Goal: Task Accomplishment & Management: Manage account settings

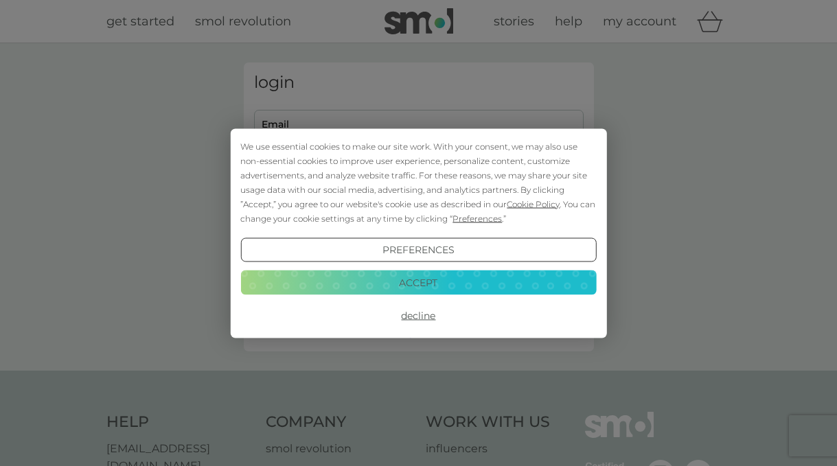
click at [413, 313] on button "Decline" at bounding box center [418, 316] width 356 height 25
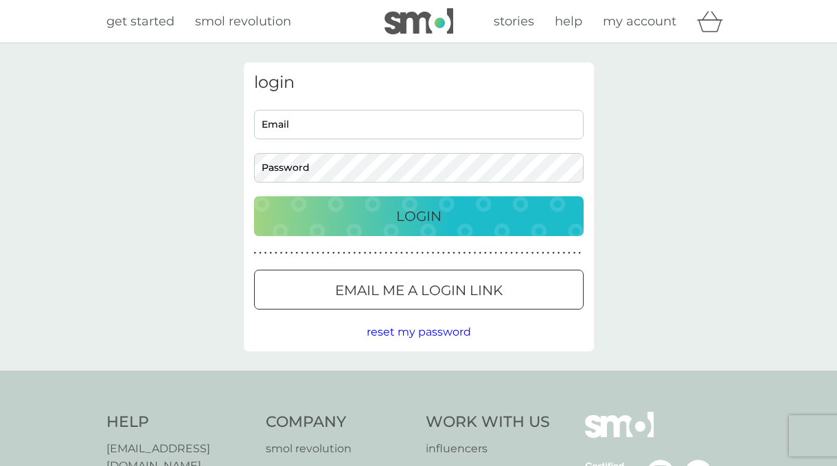
click at [304, 122] on input "Email" at bounding box center [419, 125] width 330 height 30
click at [276, 123] on input "sm" at bounding box center [419, 125] width 330 height 30
type input "s"
type input "smcmassage11@gmail.com"
click at [413, 215] on p "Login" at bounding box center [418, 216] width 45 height 22
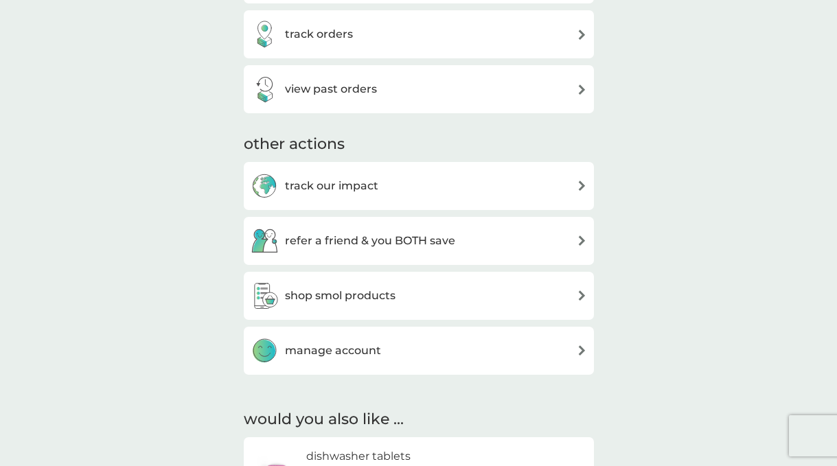
scroll to position [495, 0]
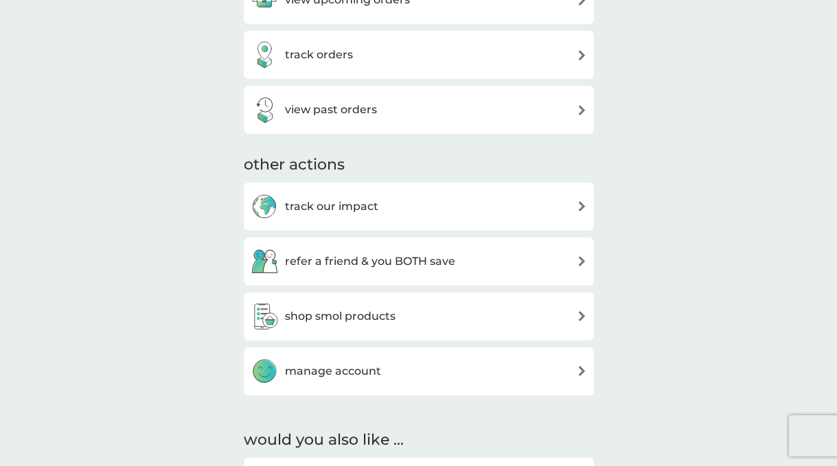
click at [585, 370] on img at bounding box center [582, 371] width 10 height 10
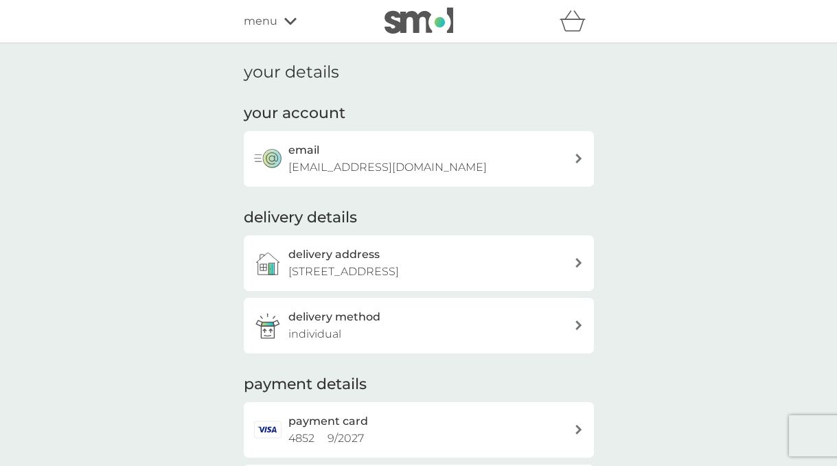
click at [175, 319] on div "your details your account email smcmassage11@gmail.com delivery details deliver…" at bounding box center [418, 291] width 837 height 497
click at [290, 22] on icon at bounding box center [290, 21] width 12 height 7
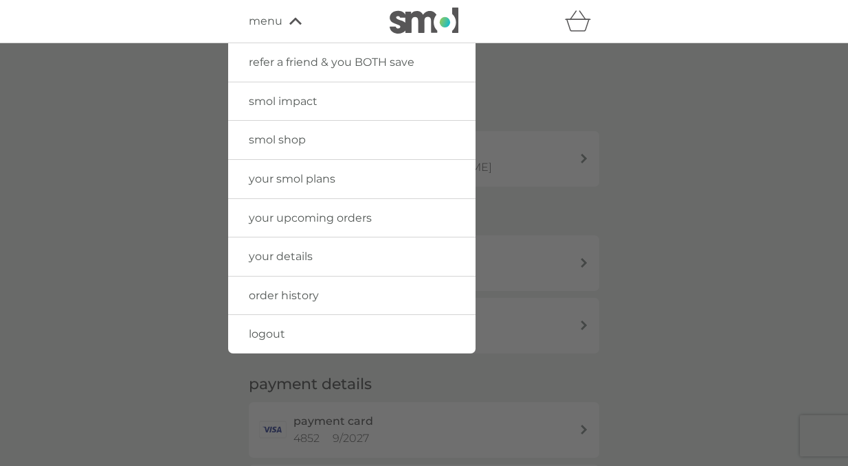
click at [300, 178] on span "your smol plans" at bounding box center [292, 178] width 87 height 13
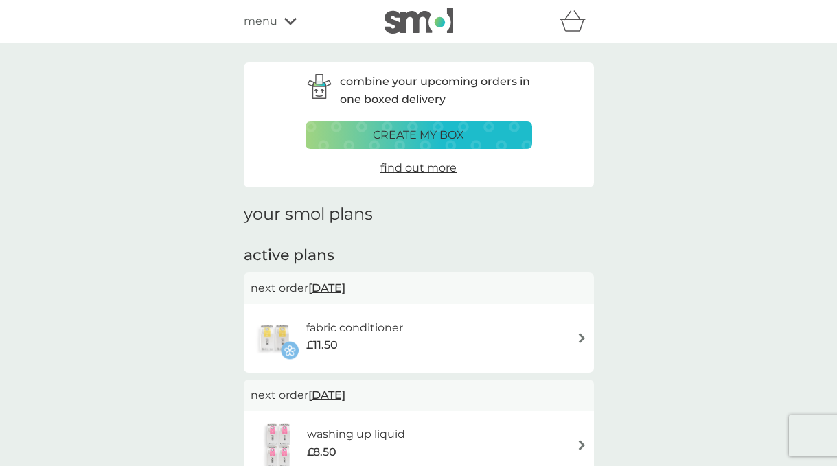
click at [207, 413] on div "combine your upcoming orders in one boxed delivery create my box find out more …" at bounding box center [418, 384] width 837 height 683
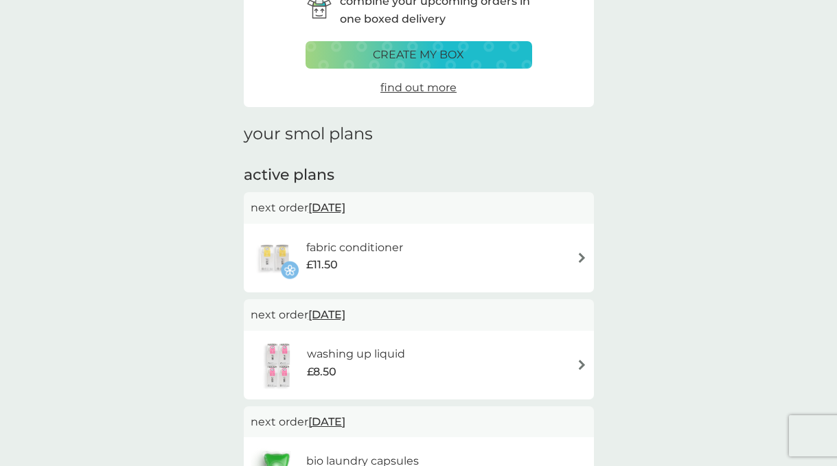
scroll to position [82, 0]
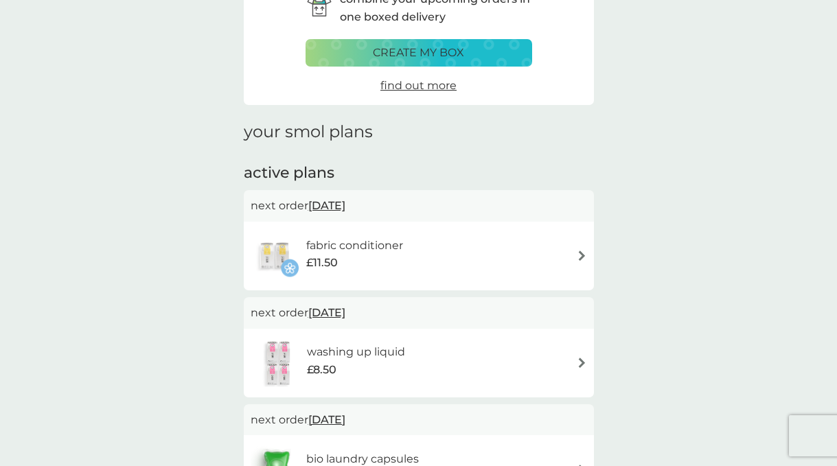
click at [583, 362] on img at bounding box center [582, 363] width 10 height 10
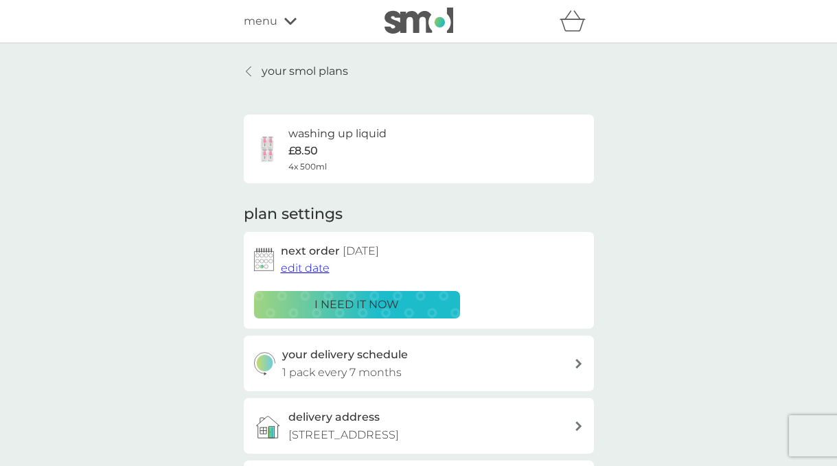
click at [317, 266] on span "edit date" at bounding box center [305, 268] width 49 height 13
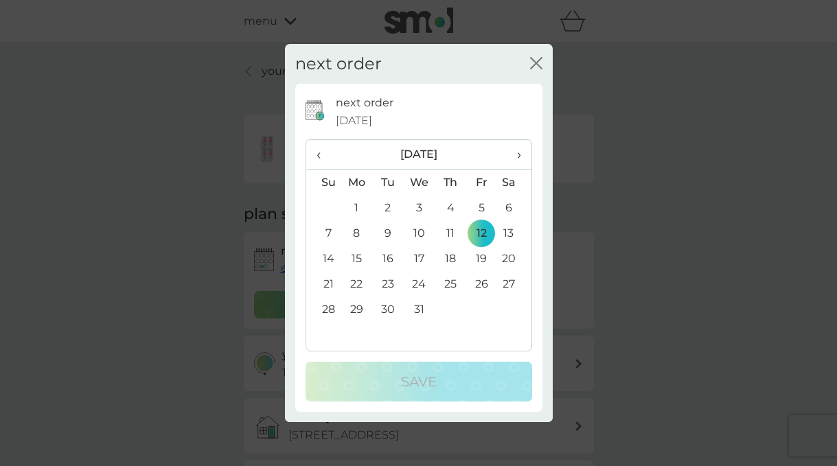
click at [523, 150] on th "›" at bounding box center [514, 155] width 34 height 30
click at [483, 310] on td "27" at bounding box center [481, 309] width 31 height 25
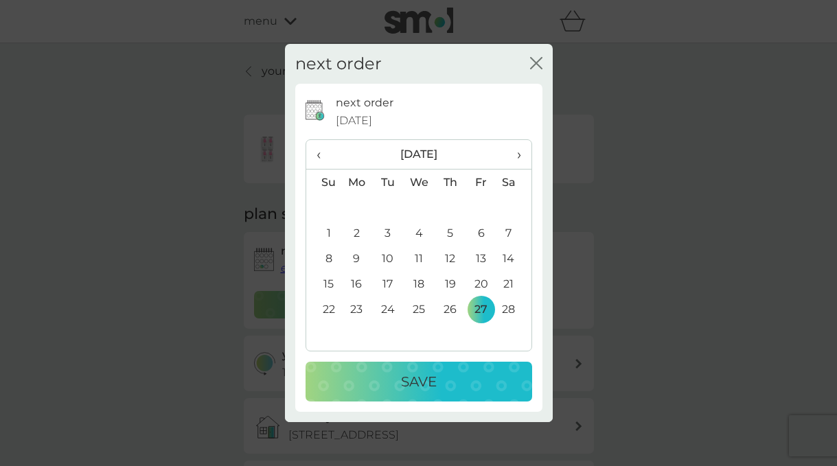
click at [420, 380] on p "Save" at bounding box center [419, 382] width 36 height 22
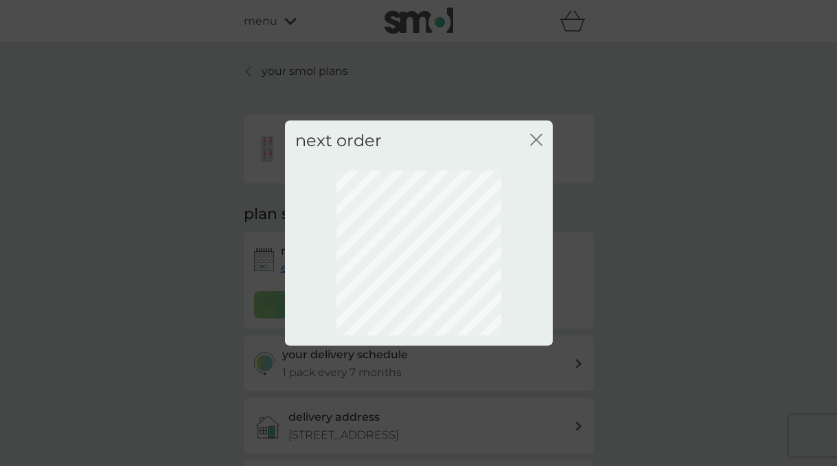
click at [538, 137] on icon "close" at bounding box center [538, 139] width 5 height 11
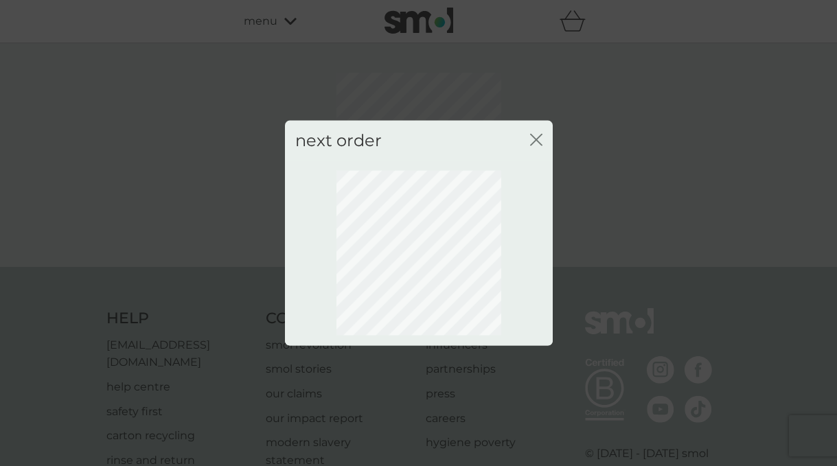
click at [538, 137] on icon "close" at bounding box center [538, 139] width 5 height 11
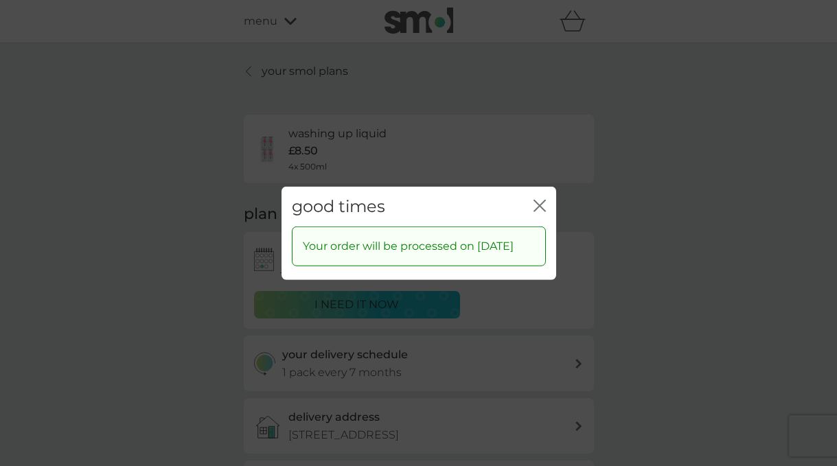
click at [538, 199] on icon "close" at bounding box center [540, 205] width 12 height 12
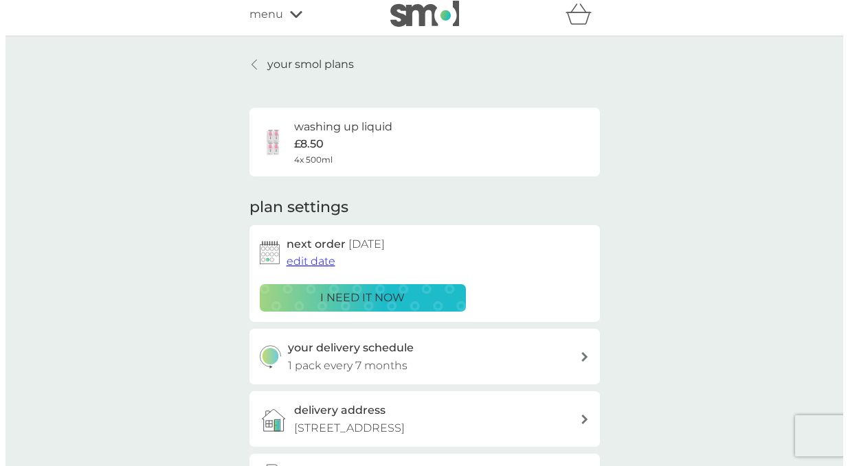
scroll to position [15, 0]
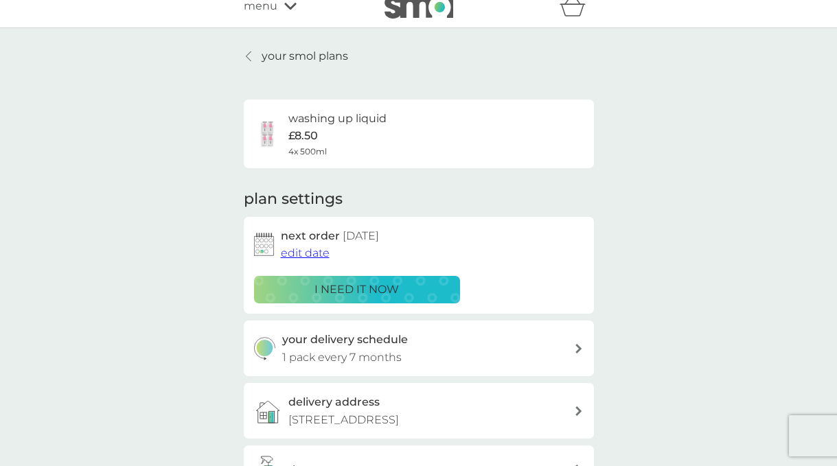
click at [288, 4] on icon at bounding box center [290, 6] width 12 height 8
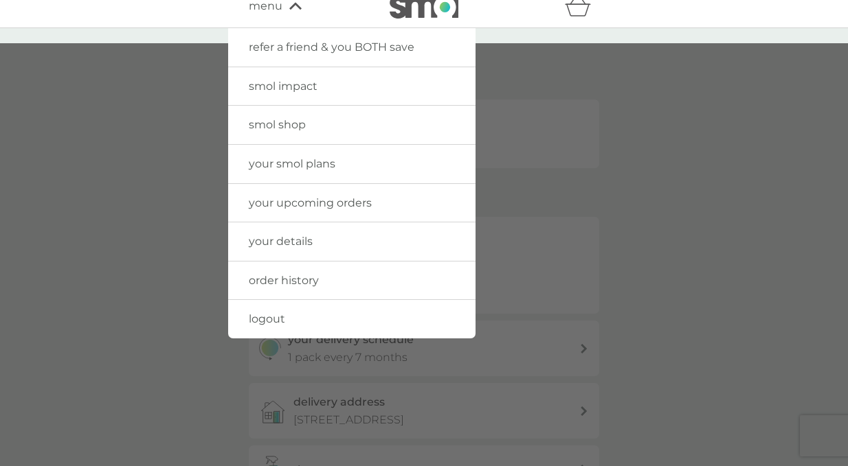
click at [299, 163] on span "your smol plans" at bounding box center [292, 163] width 87 height 13
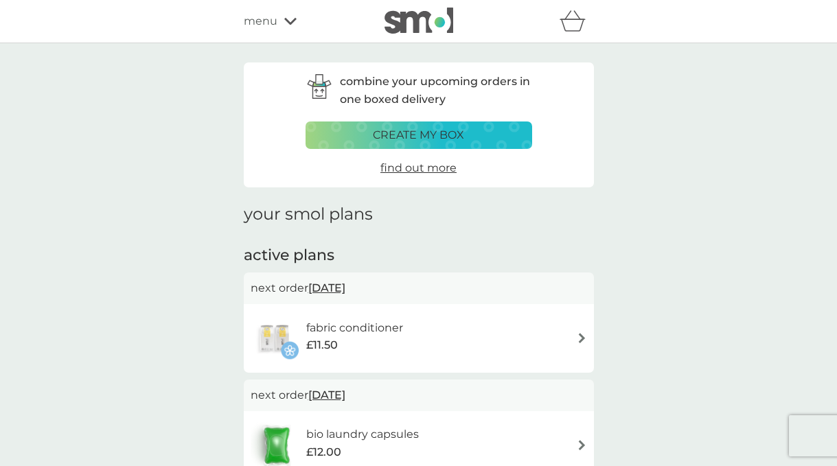
click at [191, 365] on div "combine your upcoming orders in one boxed delivery create my box find out more …" at bounding box center [418, 384] width 837 height 683
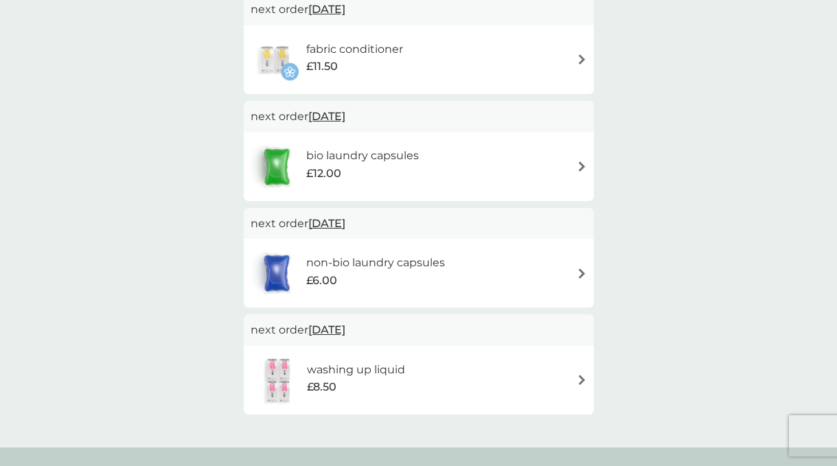
scroll to position [302, 0]
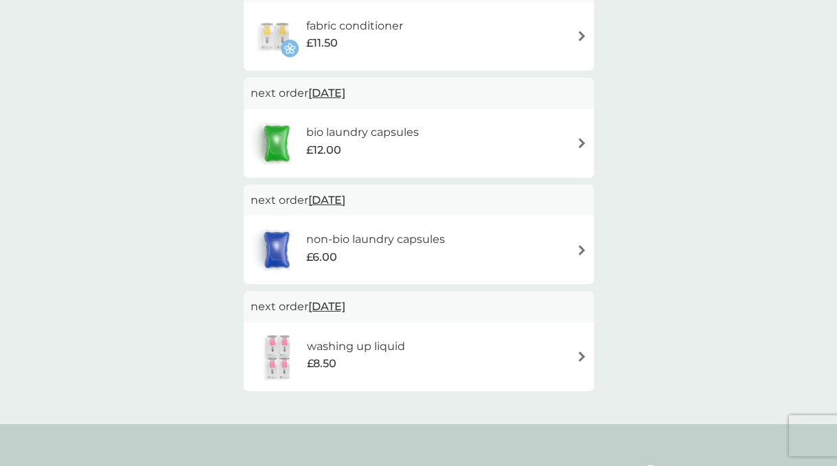
click at [582, 141] on img at bounding box center [582, 143] width 10 height 10
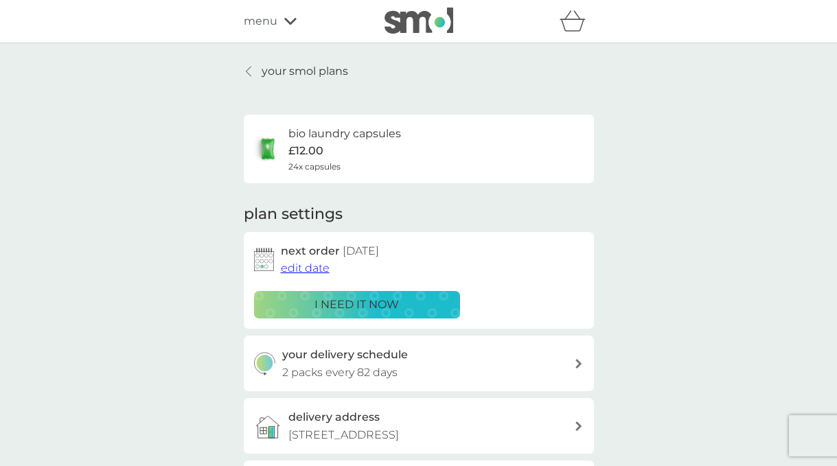
click at [262, 264] on img at bounding box center [264, 259] width 20 height 23
click at [291, 266] on span "edit date" at bounding box center [305, 268] width 49 height 13
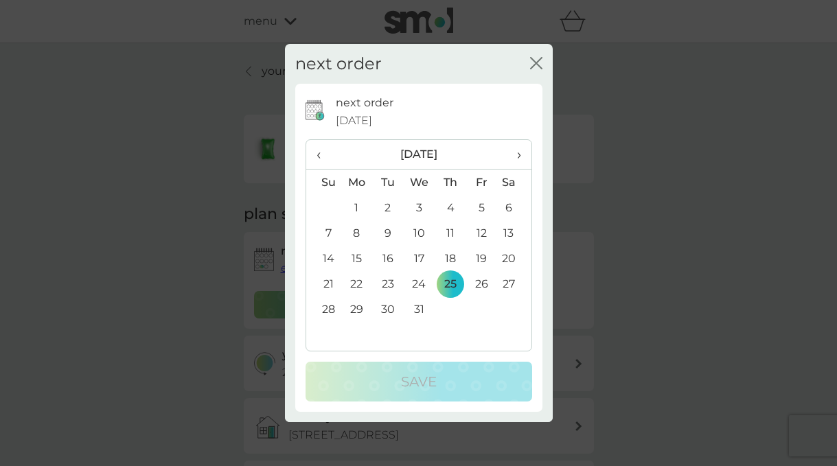
click at [519, 154] on span "›" at bounding box center [514, 154] width 14 height 29
click at [360, 310] on td "26" at bounding box center [357, 309] width 32 height 25
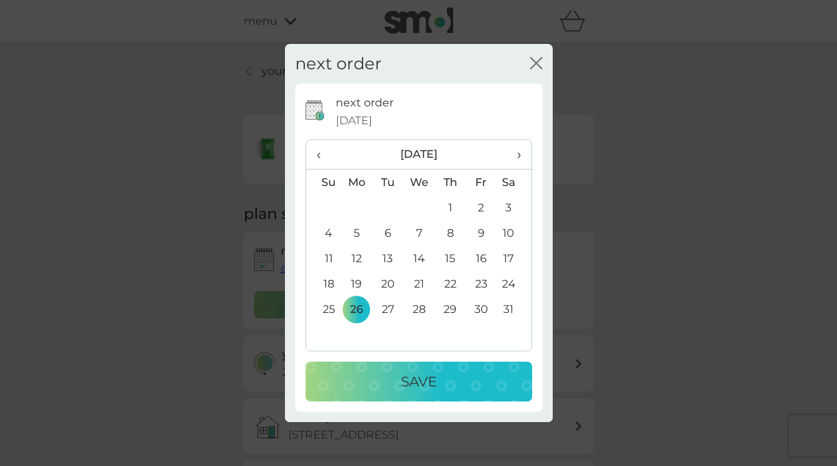
click at [421, 378] on p "Save" at bounding box center [419, 382] width 36 height 22
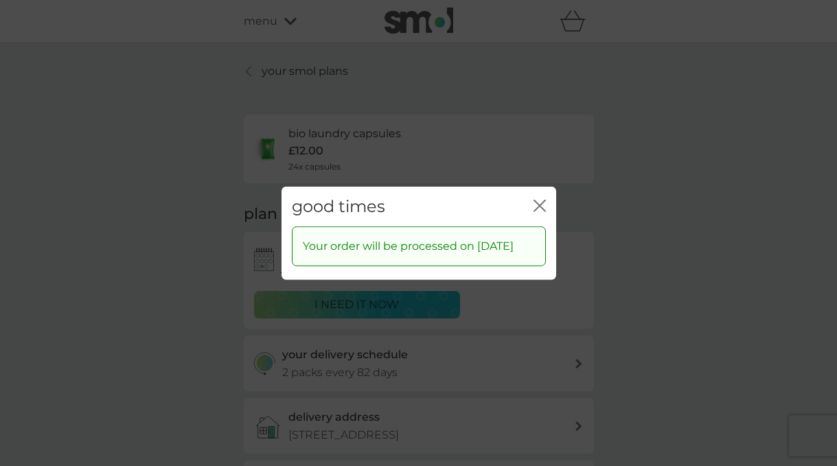
click at [542, 199] on icon "close" at bounding box center [540, 205] width 12 height 12
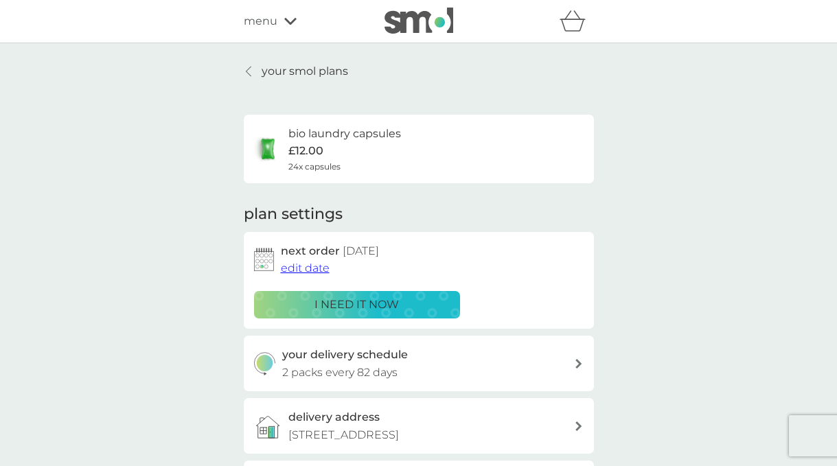
click at [255, 71] on link "your smol plans" at bounding box center [296, 71] width 104 height 18
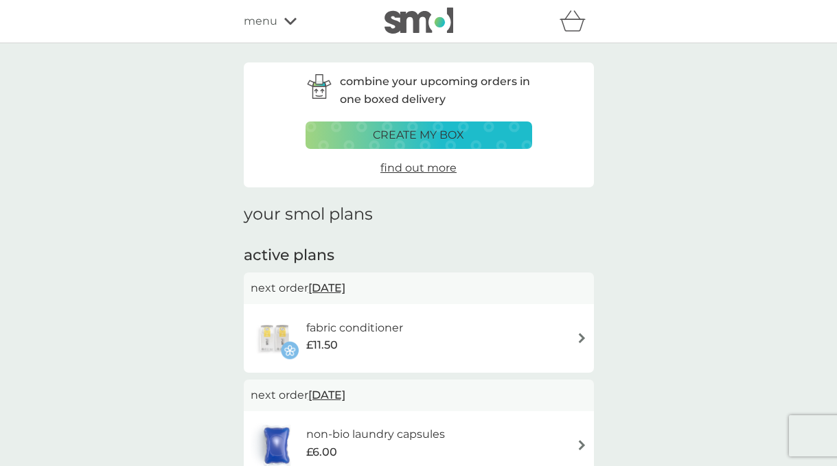
click at [212, 398] on div "combine your upcoming orders in one boxed delivery create my box find out more …" at bounding box center [418, 384] width 837 height 683
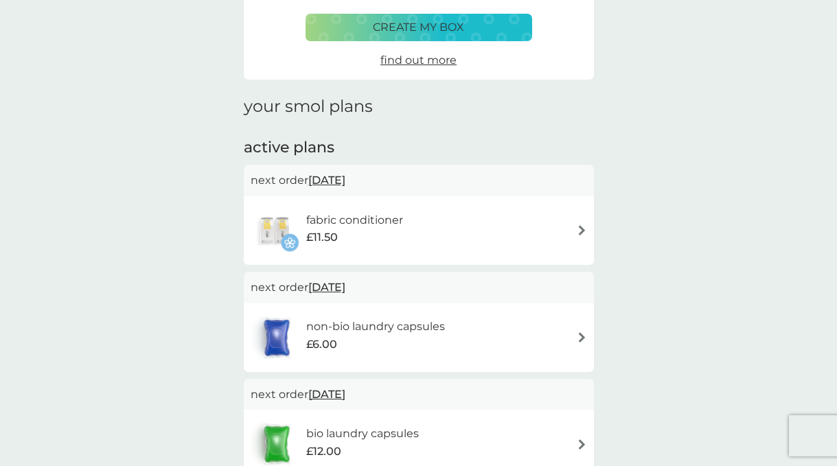
scroll to position [110, 0]
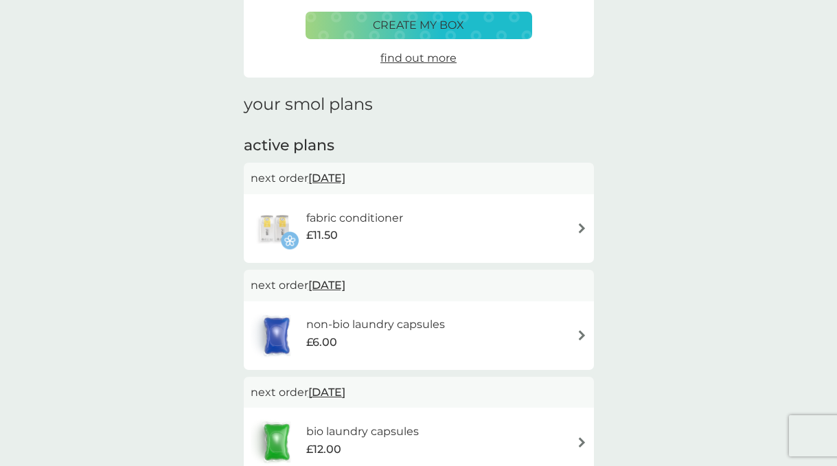
click at [582, 334] on img at bounding box center [582, 335] width 10 height 10
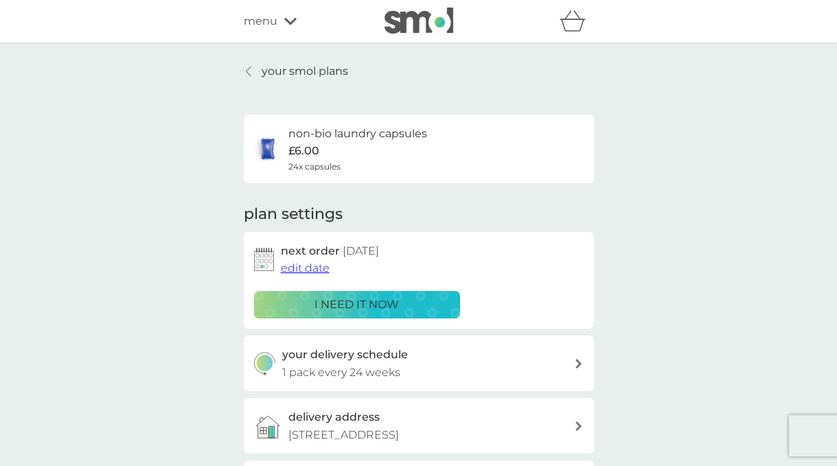
click at [308, 270] on span "edit date" at bounding box center [305, 268] width 49 height 13
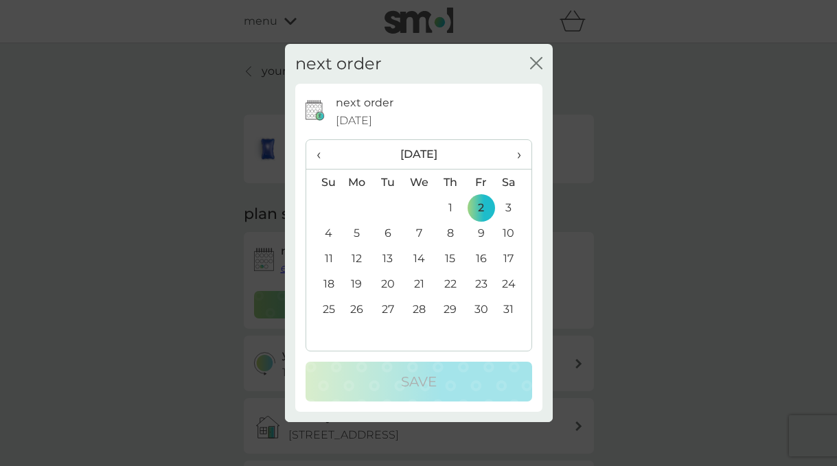
click at [521, 152] on th "›" at bounding box center [514, 155] width 34 height 30
click at [321, 155] on span "‹" at bounding box center [324, 154] width 14 height 29
click at [319, 154] on span "‹" at bounding box center [324, 154] width 14 height 29
click at [538, 58] on icon "close" at bounding box center [536, 63] width 12 height 12
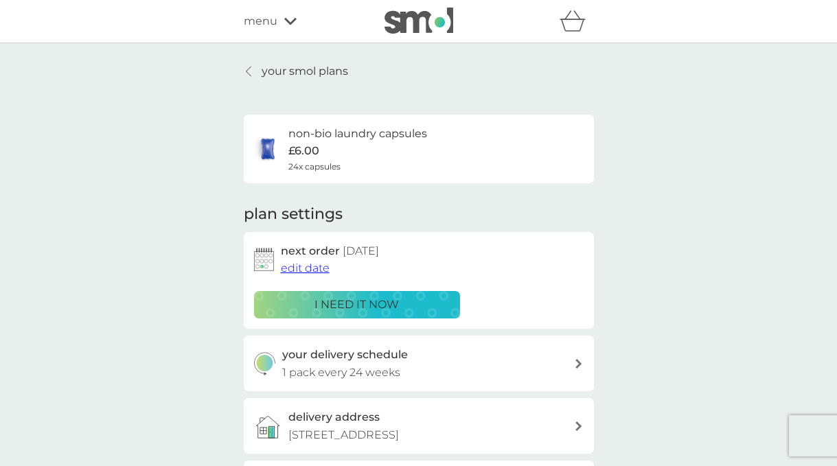
click at [580, 363] on icon at bounding box center [579, 364] width 6 height 10
select select "119"
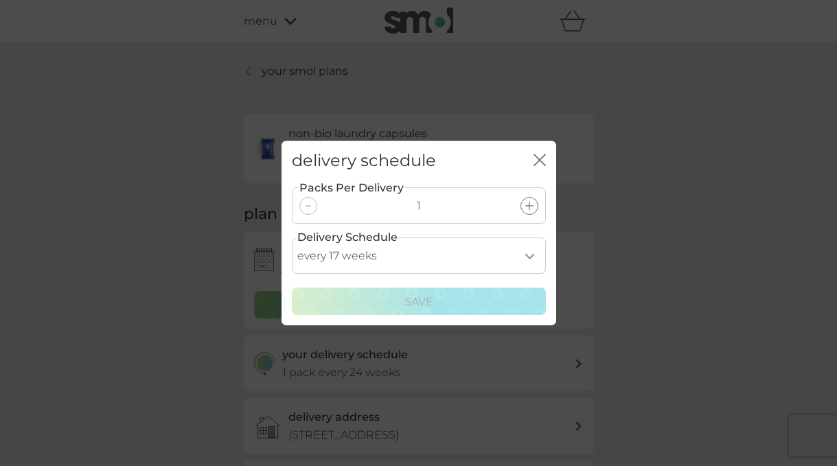
click at [540, 159] on icon "close" at bounding box center [542, 160] width 5 height 11
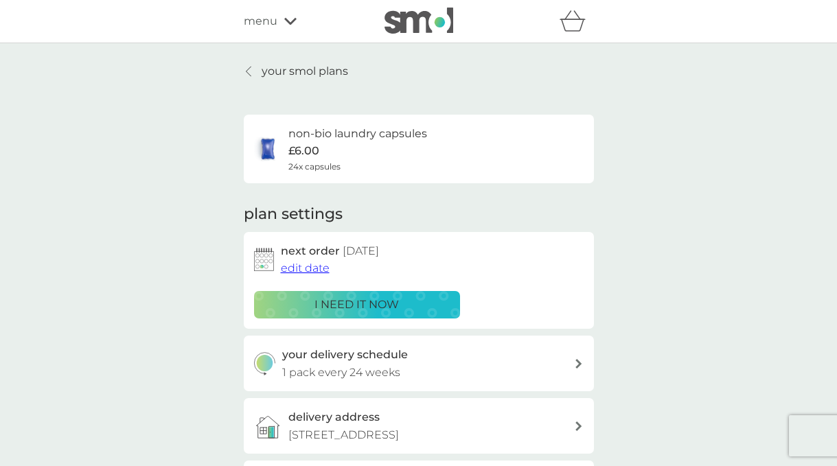
click at [162, 370] on div "your smol plans non-bio laundry capsules £6.00 24x capsules plan settings next …" at bounding box center [418, 370] width 837 height 655
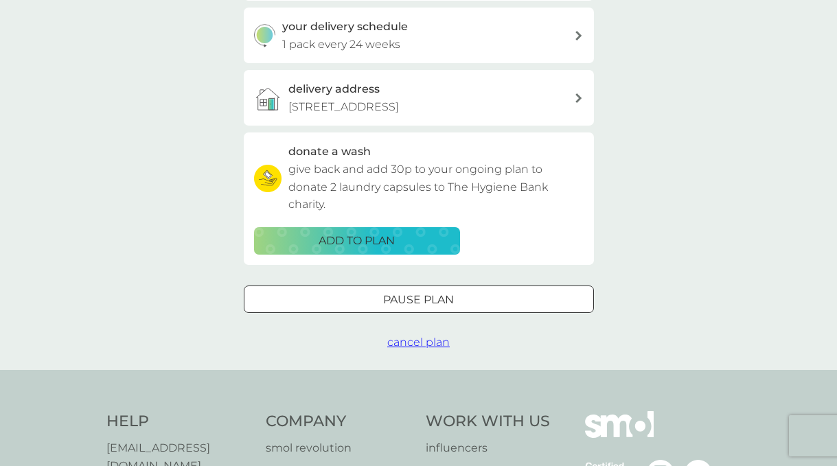
scroll to position [330, 0]
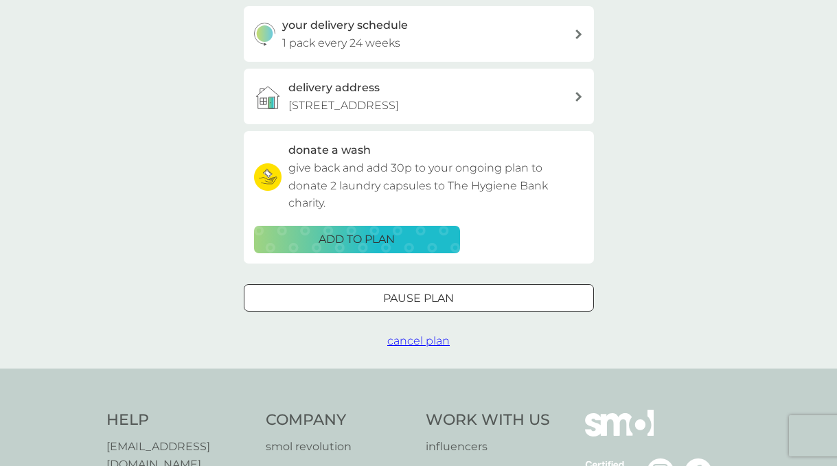
click at [397, 299] on div at bounding box center [418, 298] width 49 height 14
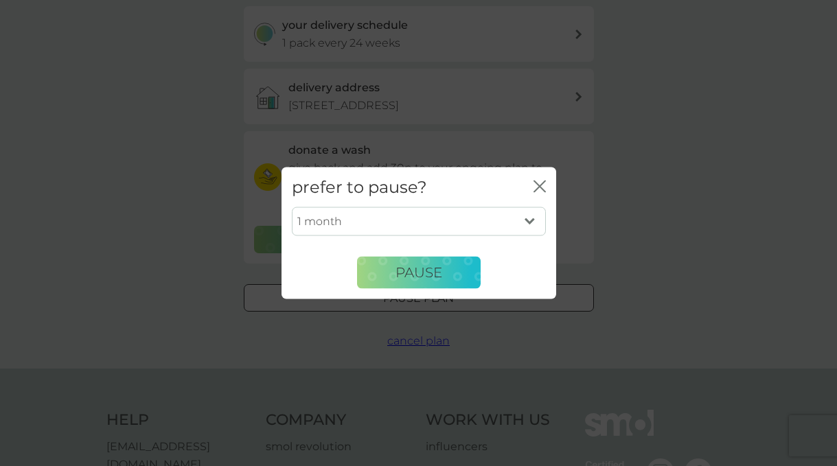
click at [541, 184] on icon "close" at bounding box center [542, 186] width 5 height 11
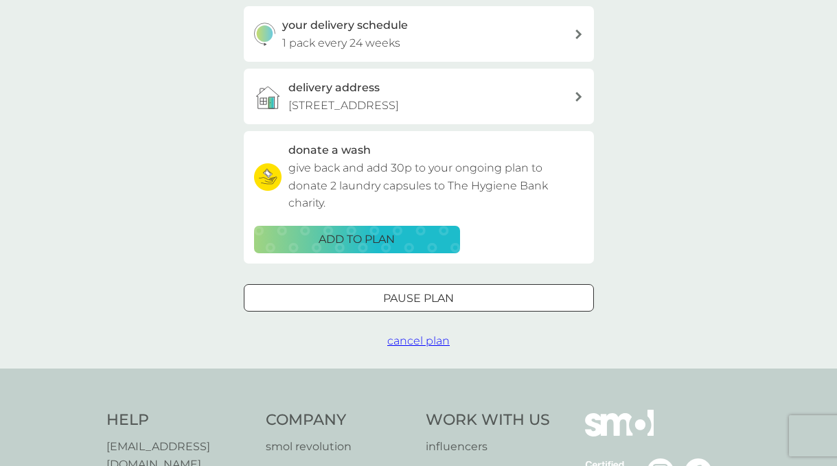
click at [115, 228] on div "your smol plans non-bio laundry capsules £6.00 24x capsules plan settings next …" at bounding box center [418, 41] width 837 height 655
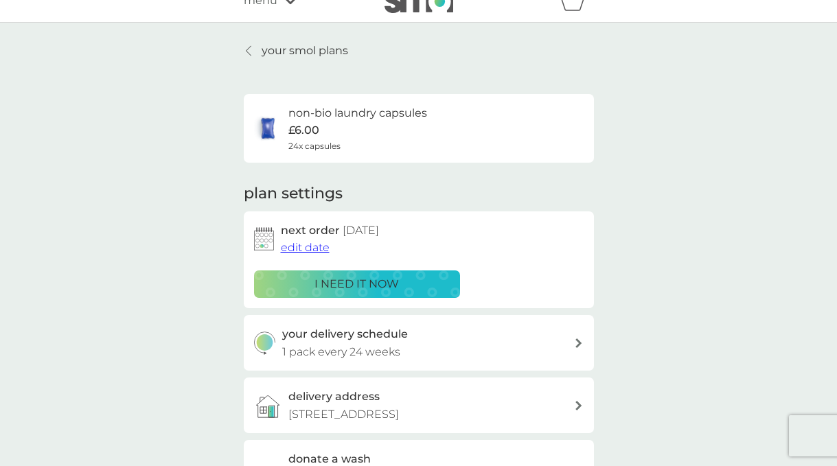
scroll to position [0, 0]
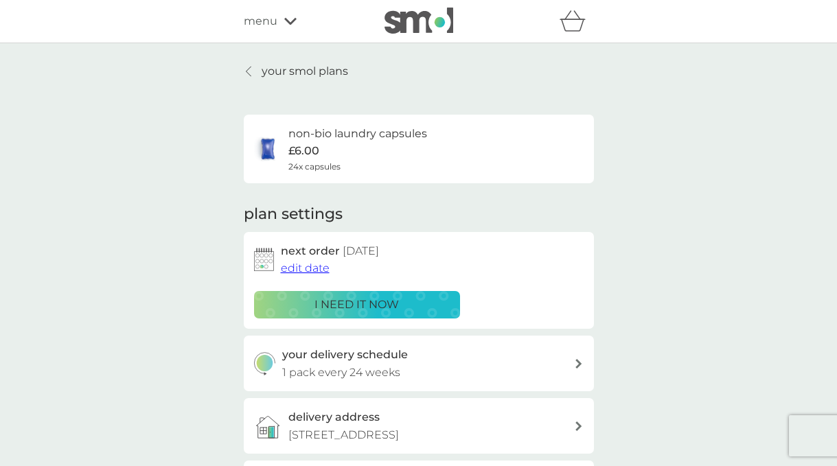
click at [264, 19] on span "menu" at bounding box center [261, 21] width 34 height 18
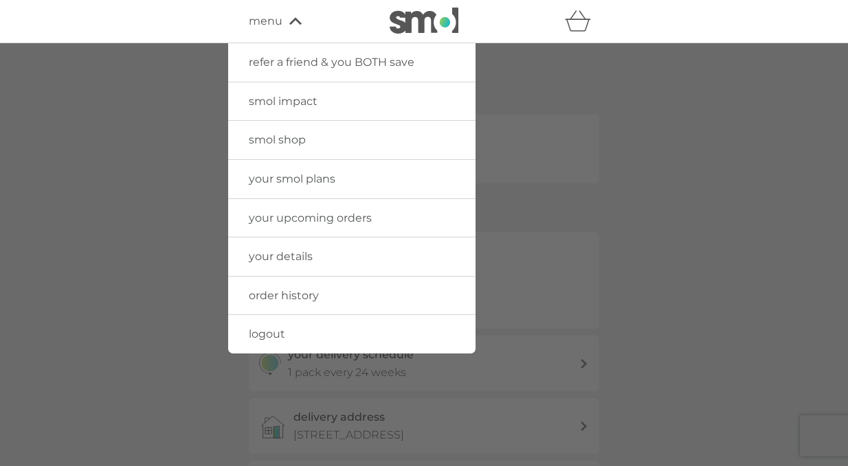
click at [163, 178] on div at bounding box center [424, 276] width 848 height 466
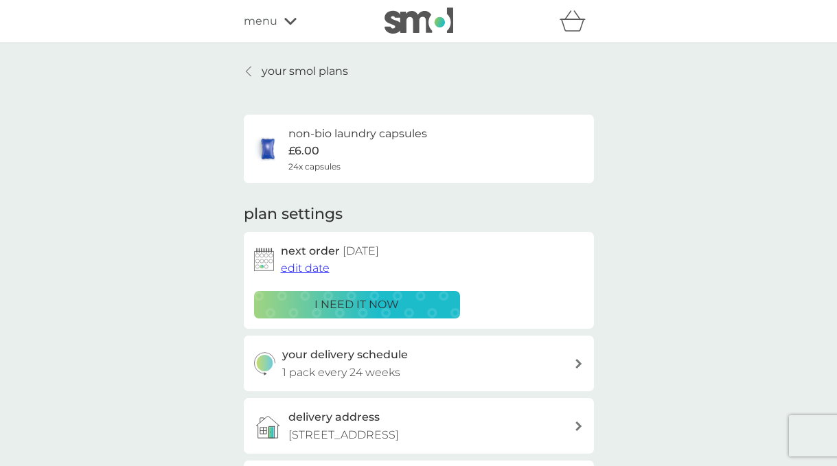
click at [434, 16] on img at bounding box center [419, 21] width 69 height 26
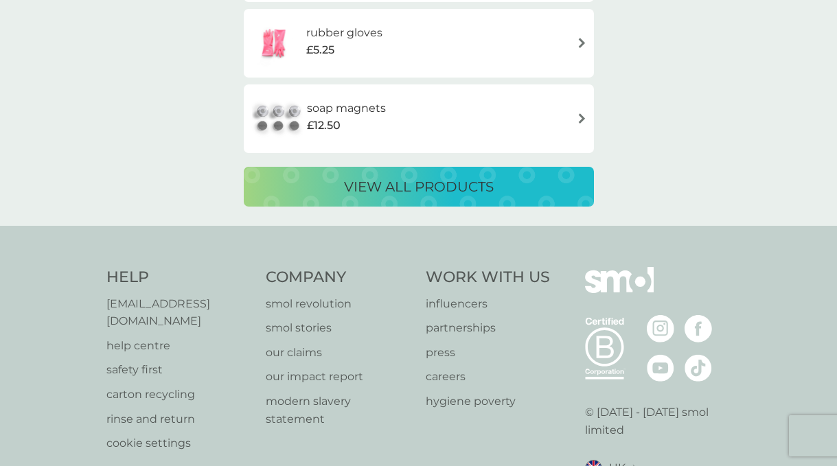
scroll to position [2665, 0]
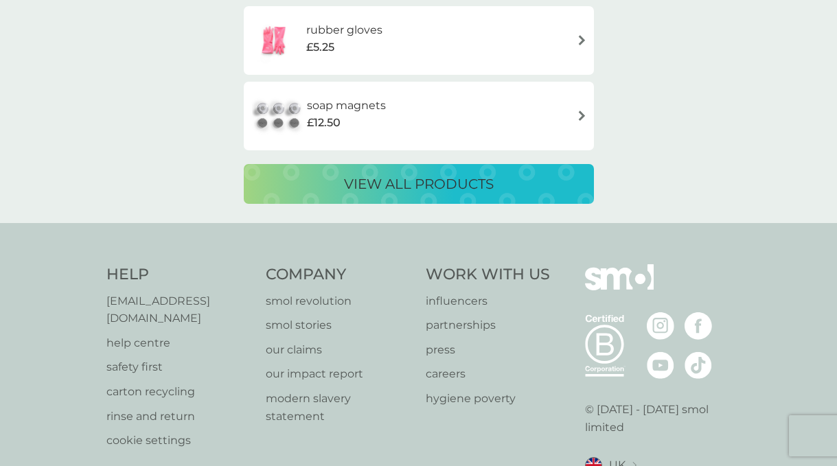
click at [182, 301] on p "[EMAIL_ADDRESS][DOMAIN_NAME]" at bounding box center [179, 310] width 146 height 35
